Goal: Navigation & Orientation: Locate item on page

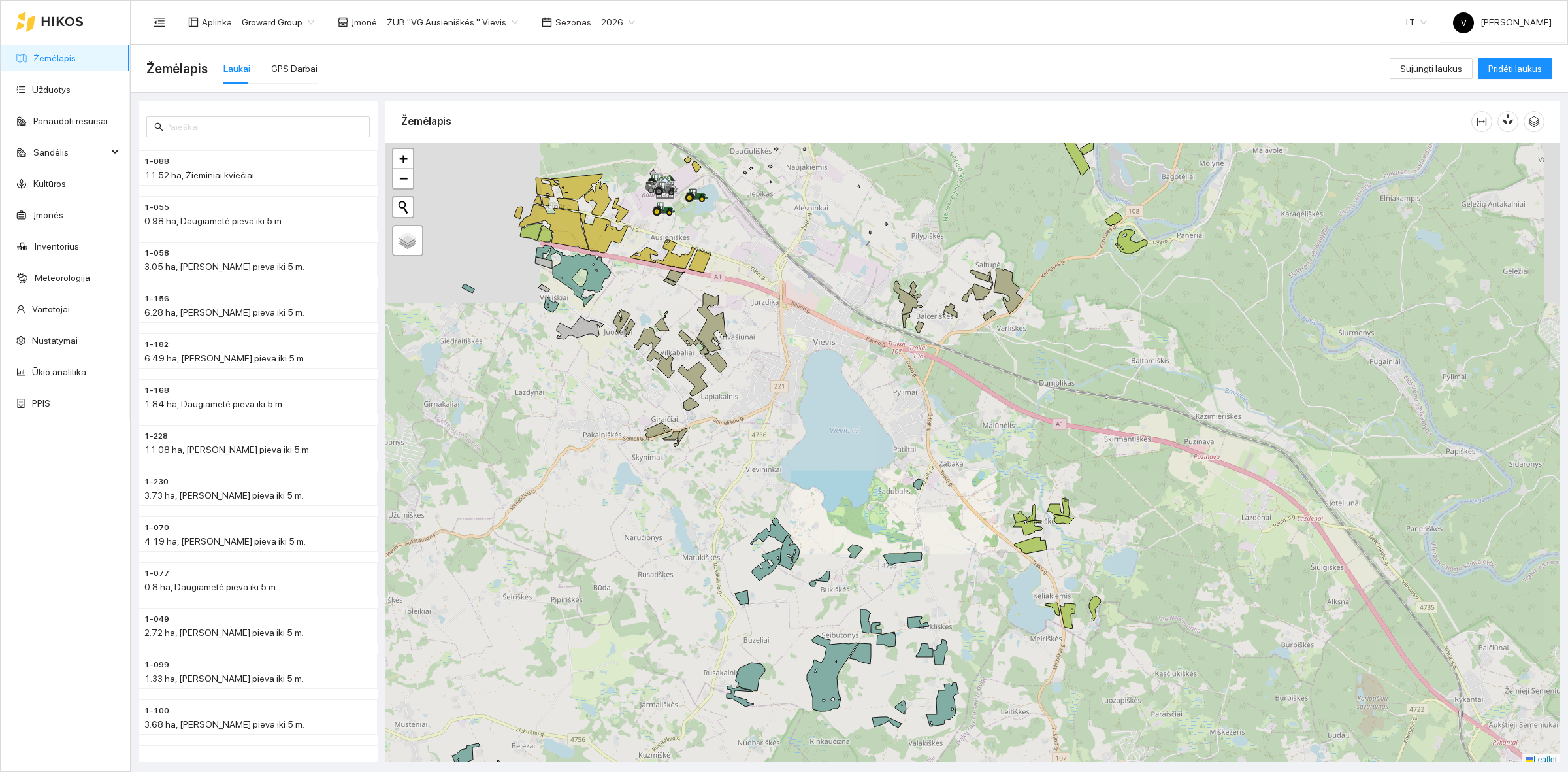
scroll to position [4, 0]
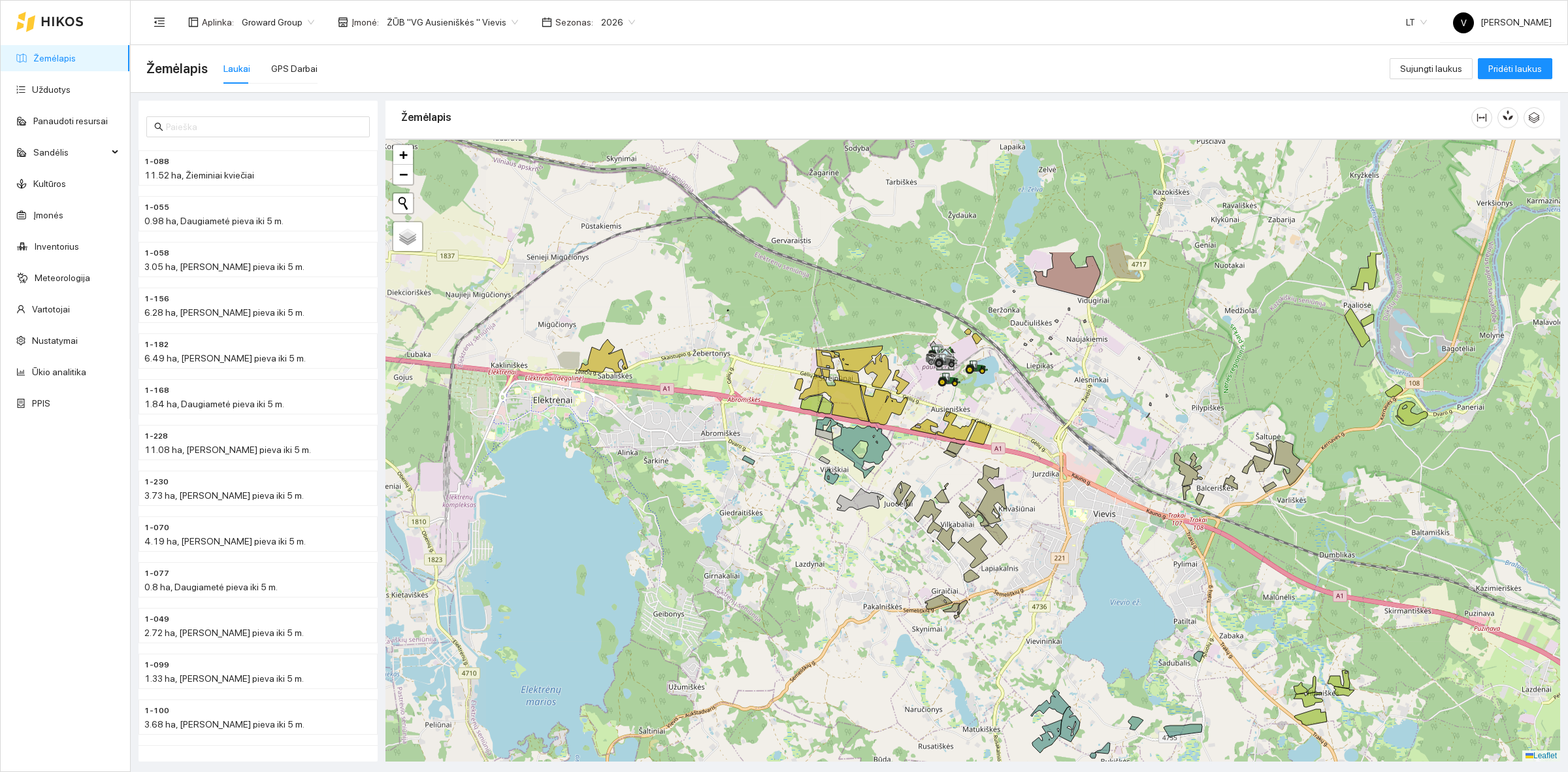
drag, startPoint x: 631, startPoint y: 281, endPoint x: 869, endPoint y: 438, distance: 285.1
click at [869, 438] on icon at bounding box center [854, 448] width 75 height 62
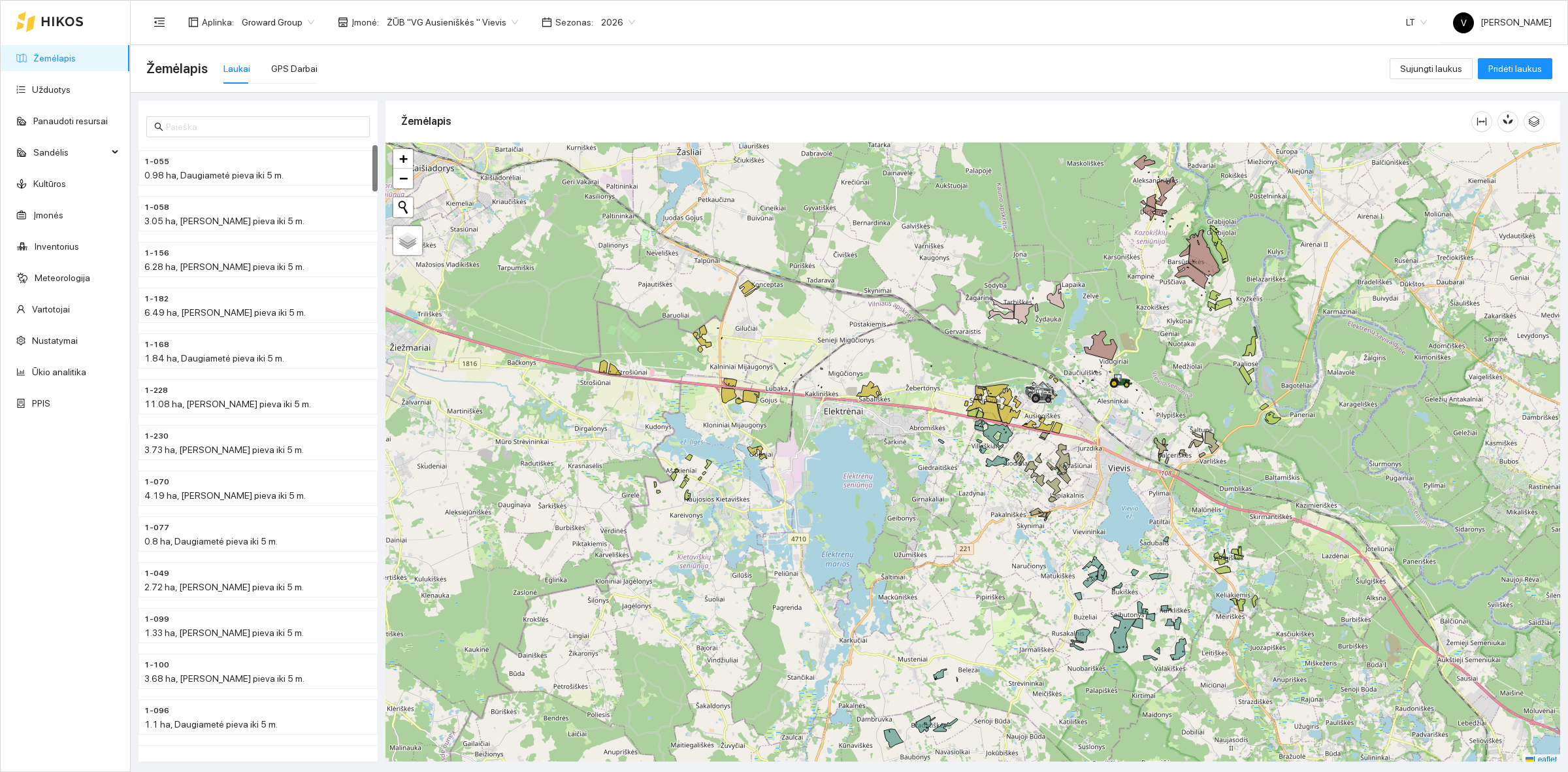
scroll to position [4, 0]
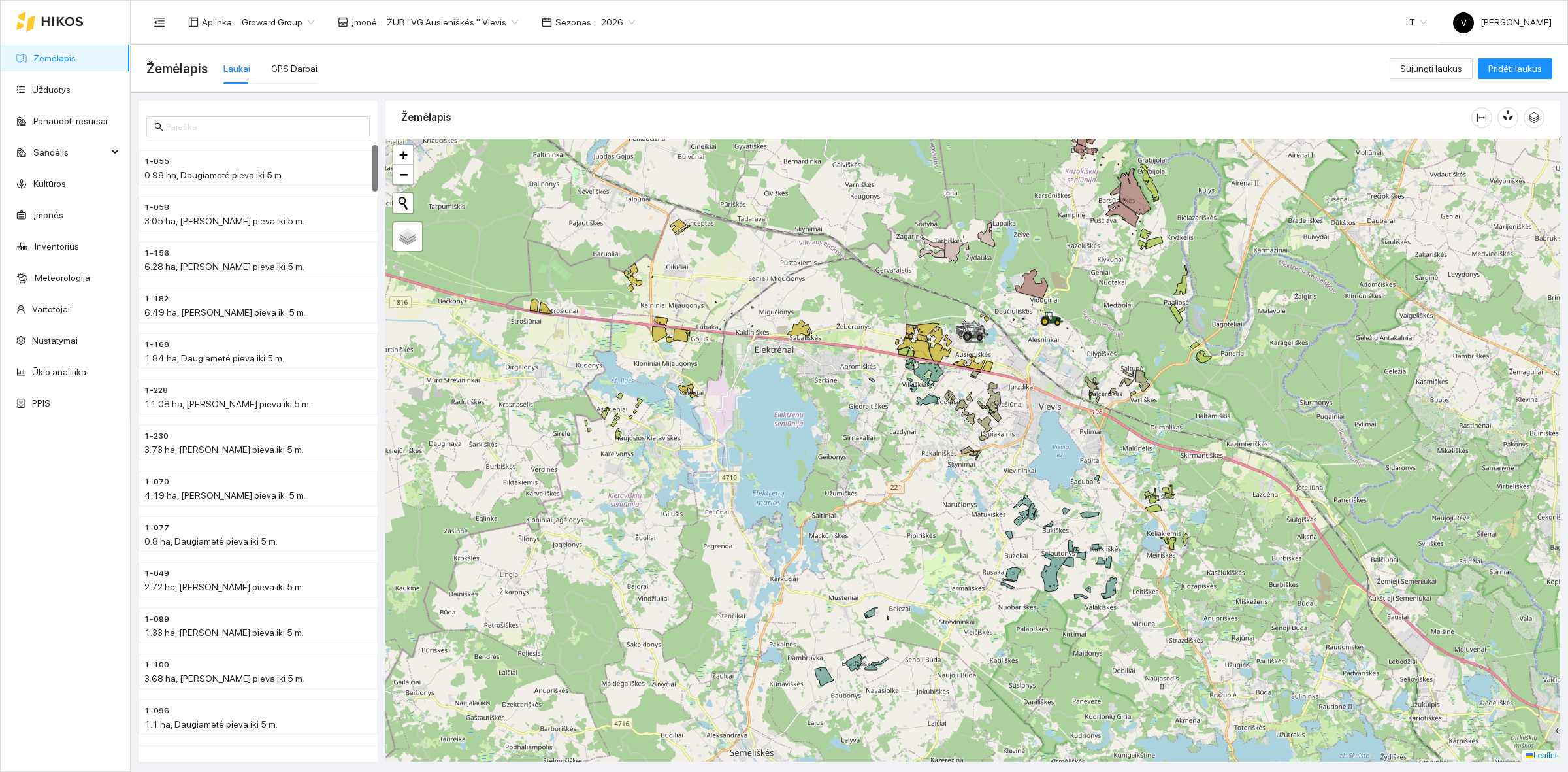
drag, startPoint x: 1145, startPoint y: 429, endPoint x: 1062, endPoint y: 373, distance: 100.1
click at [1062, 373] on div at bounding box center [973, 450] width 1175 height 622
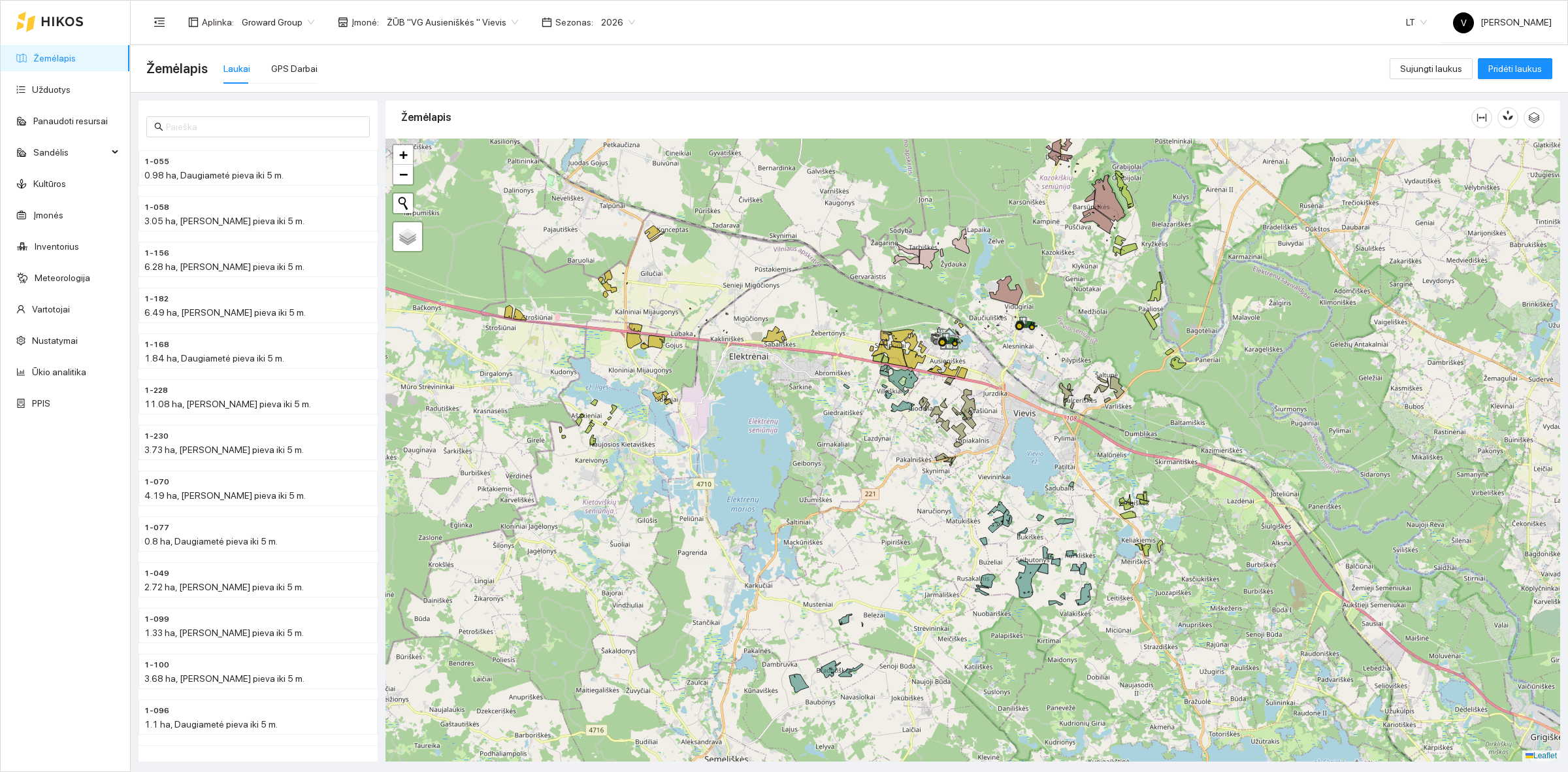
click at [1033, 390] on div at bounding box center [973, 450] width 1175 height 622
